Goal: Task Accomplishment & Management: Use online tool/utility

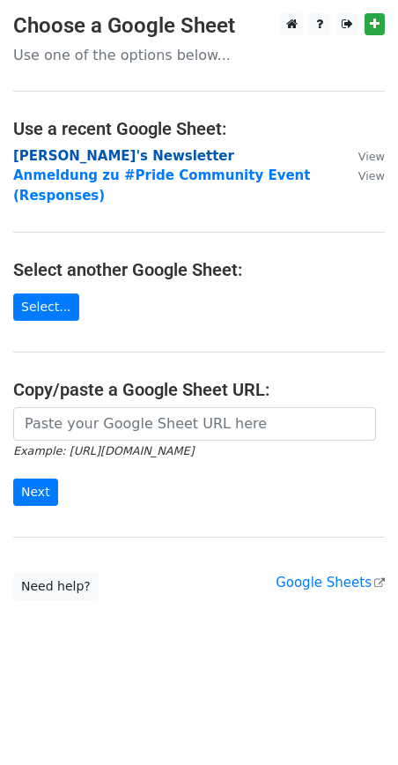
click at [97, 157] on strong "[PERSON_NAME]'s Newsletter" at bounding box center [123, 156] width 221 height 16
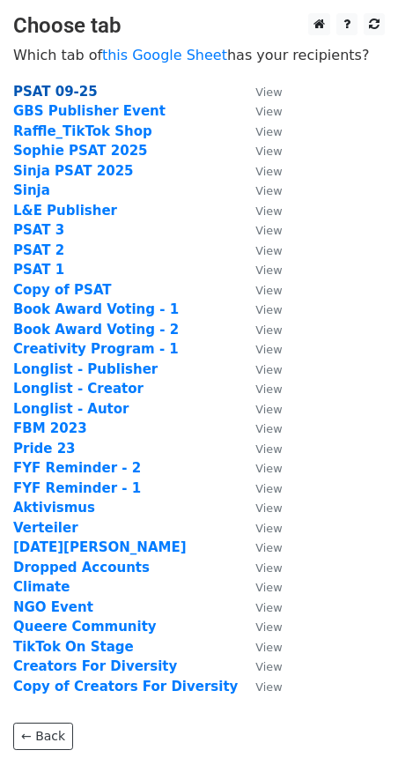
click at [82, 93] on strong "PSAT 09-25" at bounding box center [55, 92] width 85 height 16
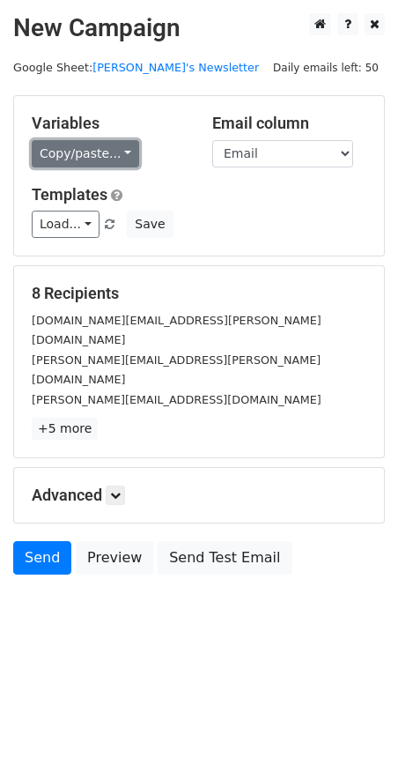
click at [116, 157] on link "Copy/paste..." at bounding box center [85, 153] width 107 height 27
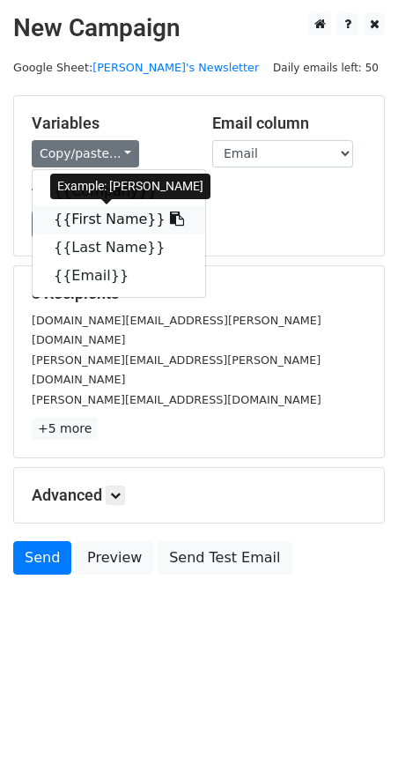
click at [111, 222] on link "{{First Name}}" at bounding box center [119, 219] width 173 height 28
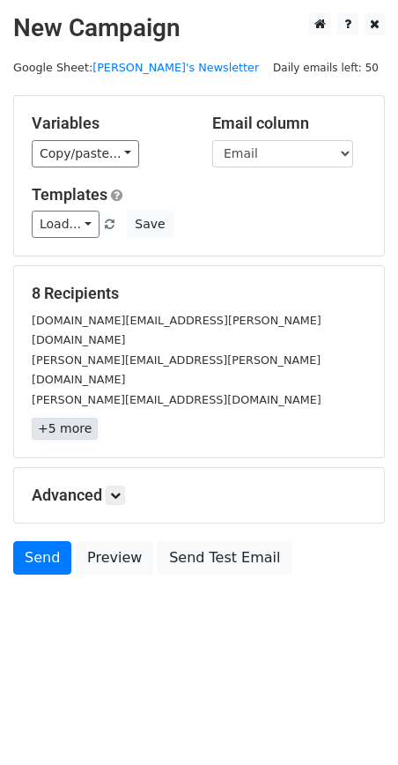
click at [40, 418] on link "+5 more" at bounding box center [65, 429] width 66 height 22
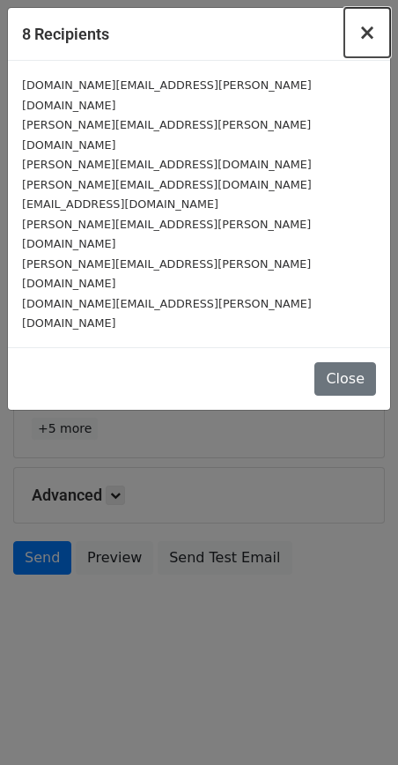
click at [370, 32] on span "×" at bounding box center [368, 32] width 18 height 25
